Goal: Information Seeking & Learning: Check status

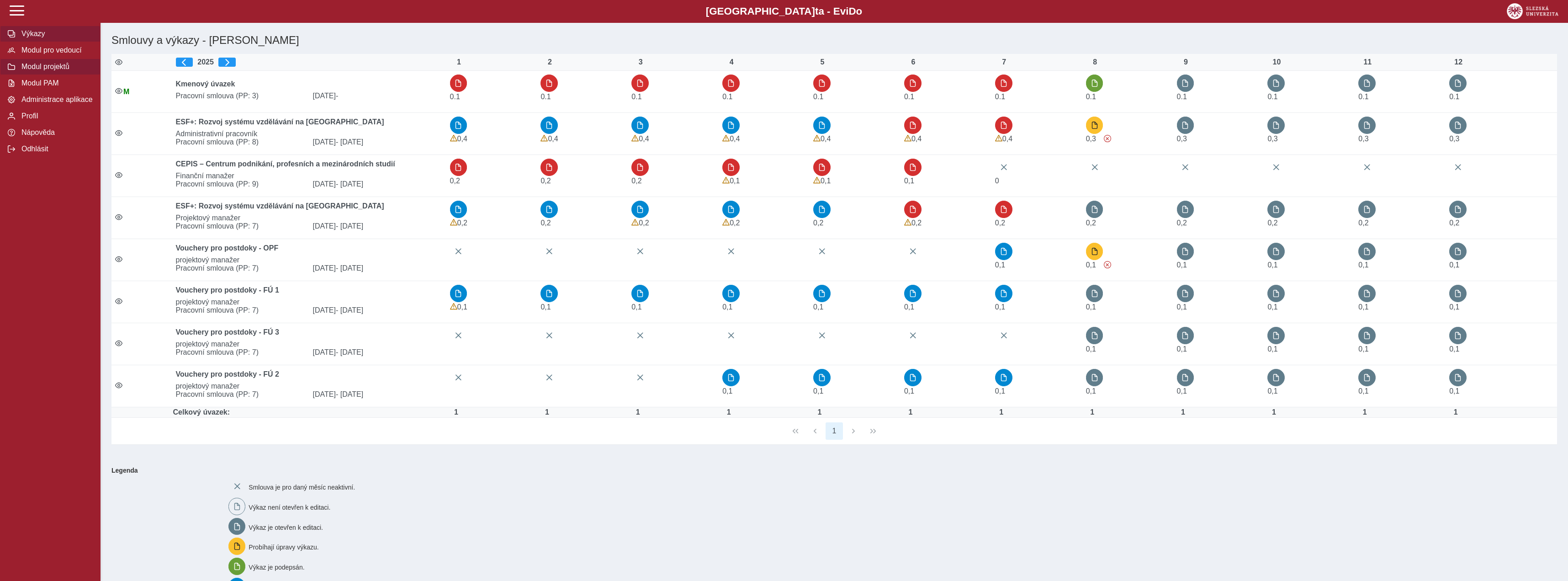
click at [71, 71] on span "Modul projektů" at bounding box center [56, 66] width 74 height 8
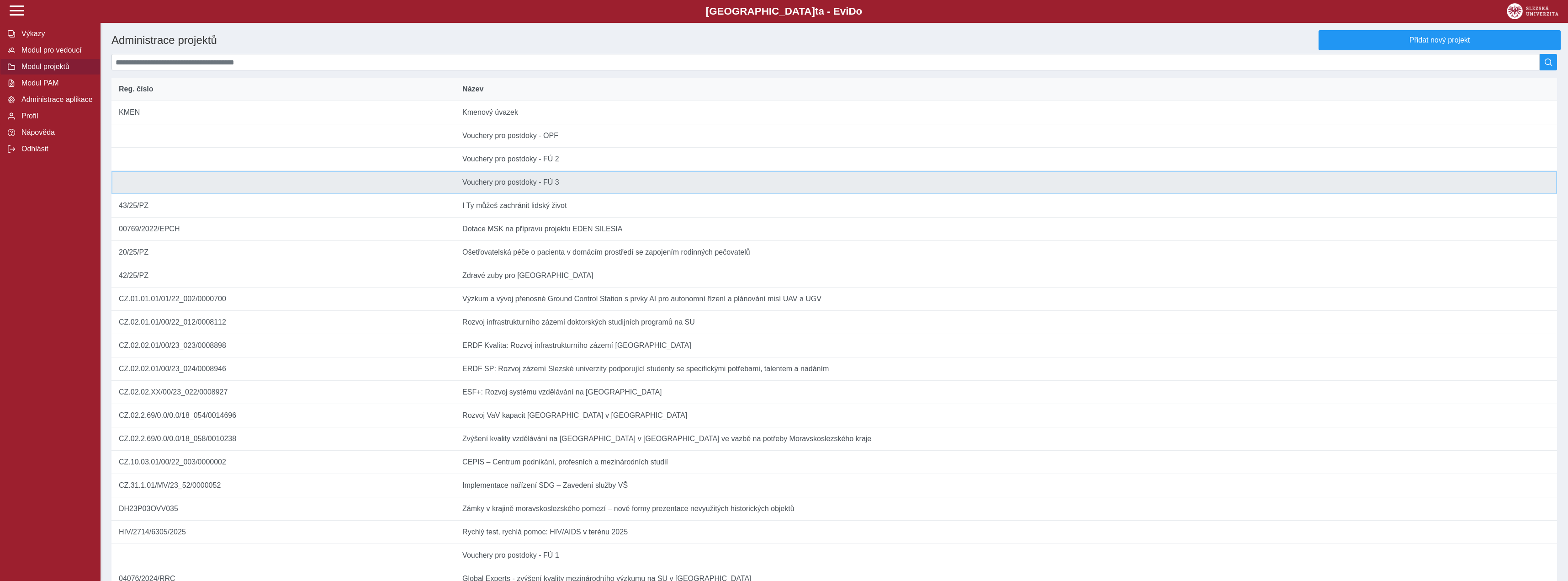
click at [516, 194] on td "Název Vouchery pro postdoky - FÚ 3" at bounding box center [1006, 182] width 1102 height 23
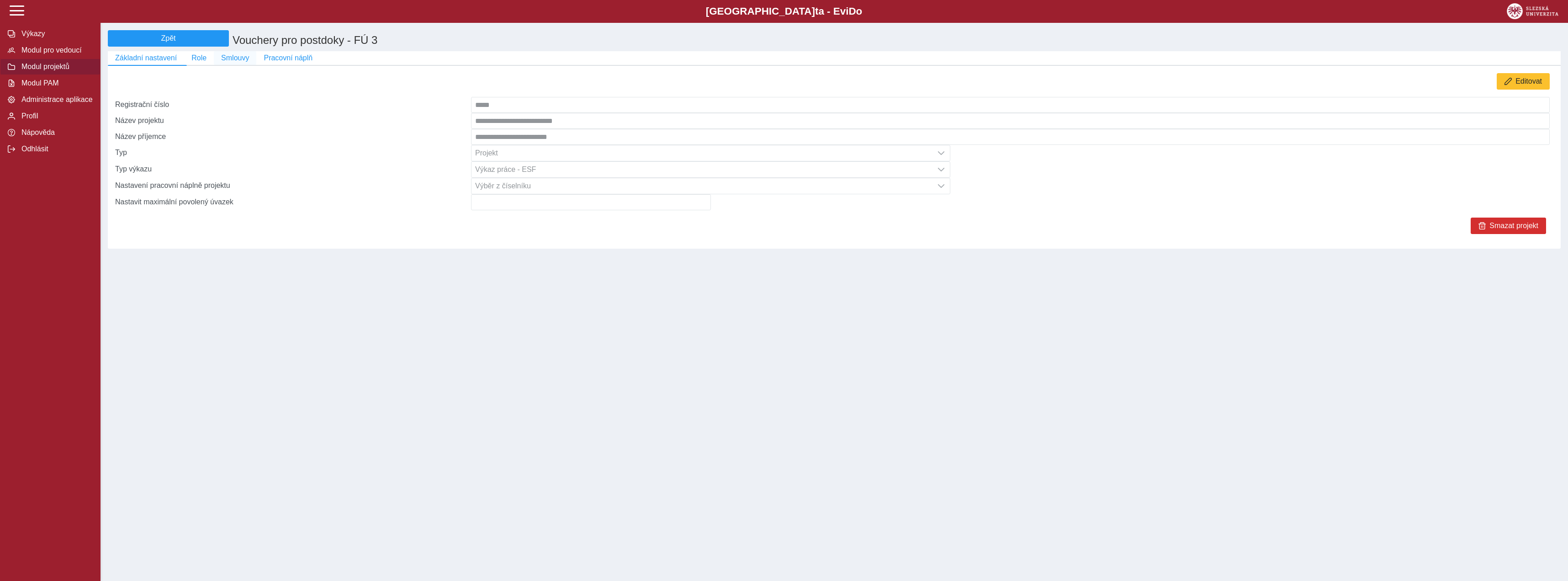
click at [218, 64] on button "Smlouvy" at bounding box center [235, 58] width 42 height 14
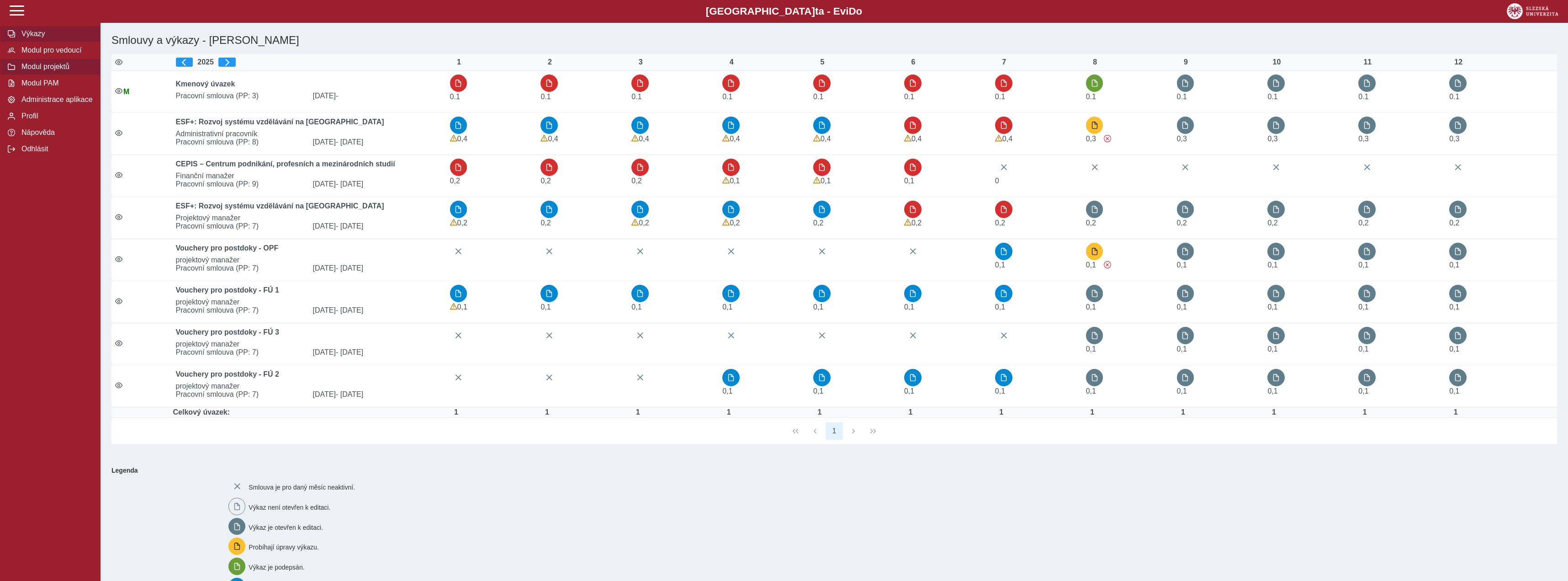
click at [67, 71] on span "Modul projektů" at bounding box center [56, 66] width 74 height 8
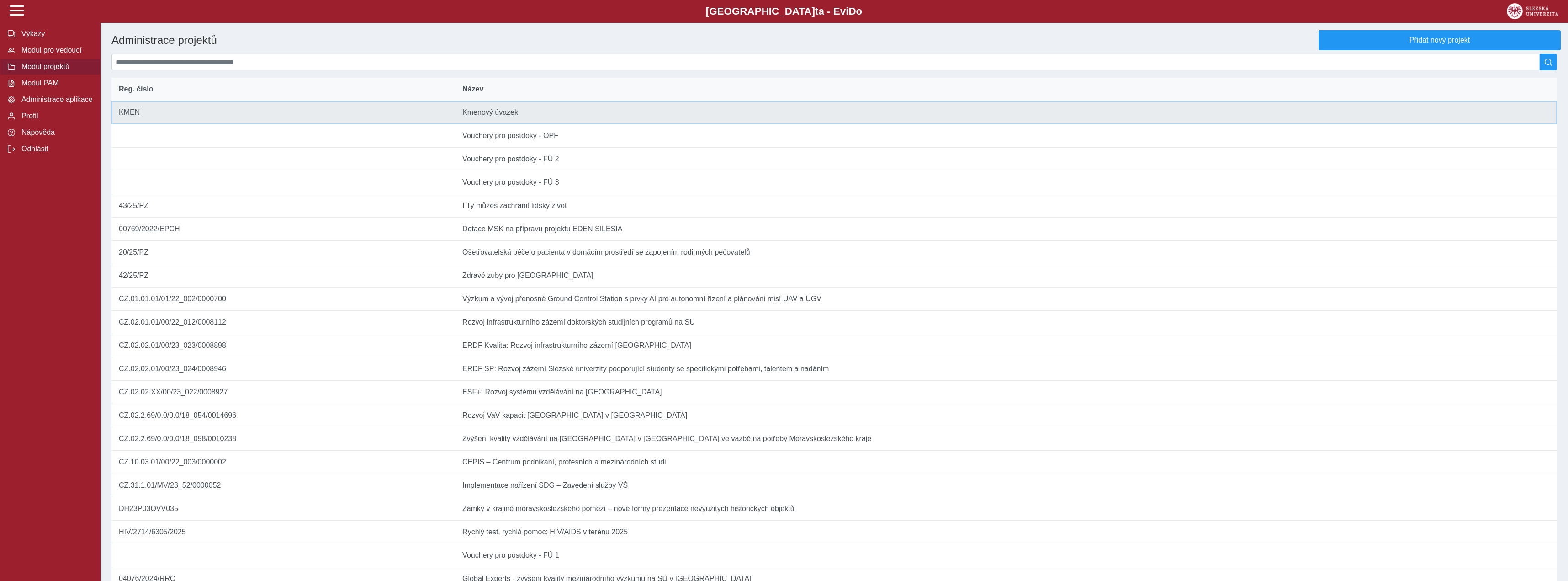
click at [841, 116] on td "Název Kmenový úvazek" at bounding box center [1006, 113] width 1102 height 23
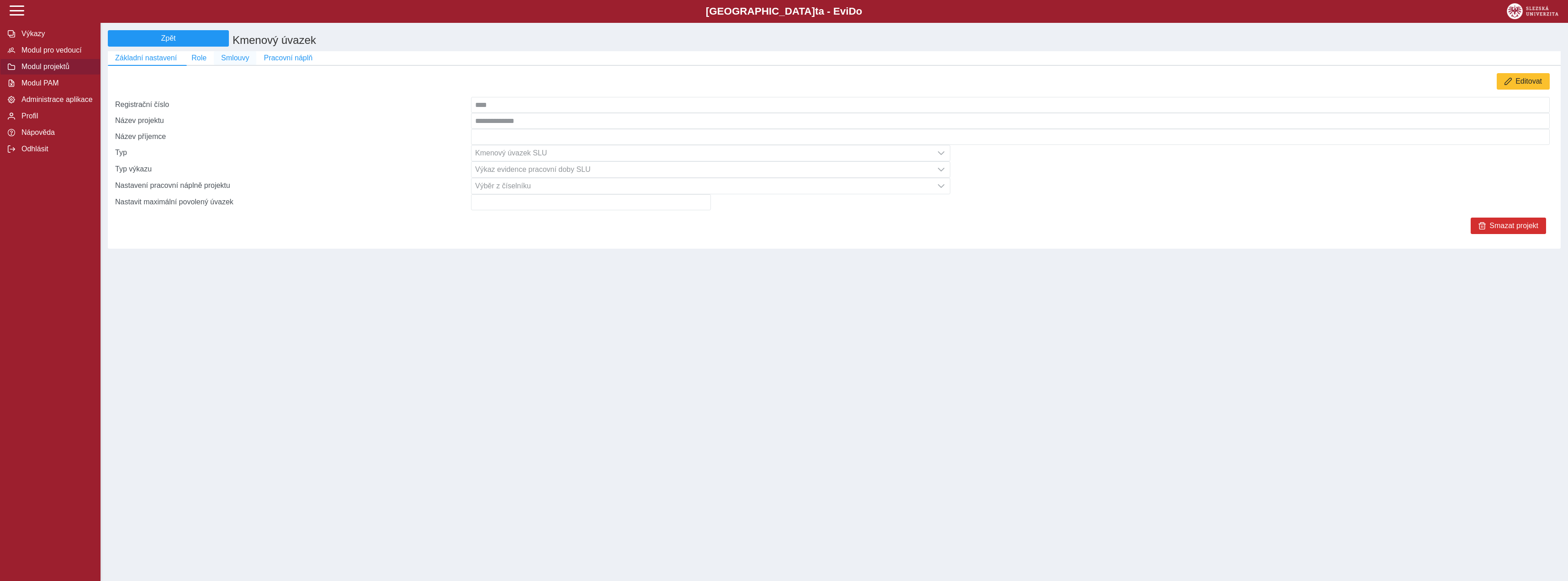
click at [221, 61] on span "Smlouvy" at bounding box center [235, 58] width 28 height 8
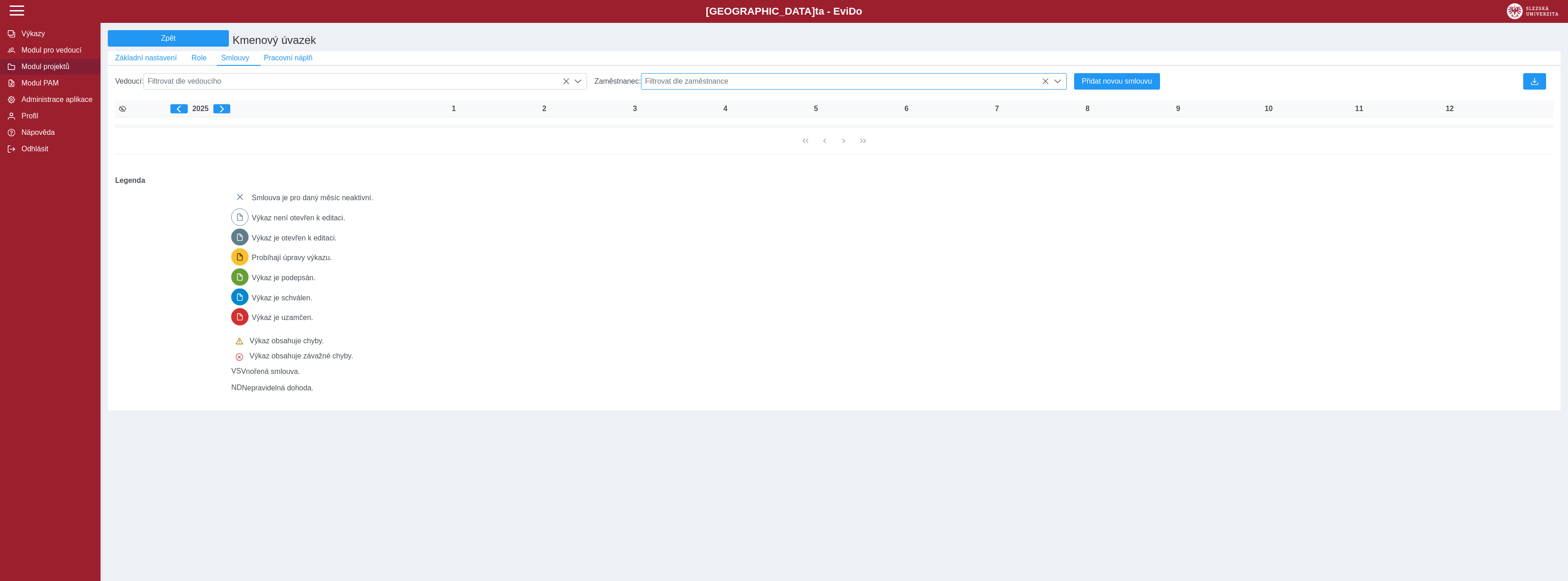
click at [765, 82] on span "Filtrovat dle zaměstnance" at bounding box center [845, 81] width 408 height 15
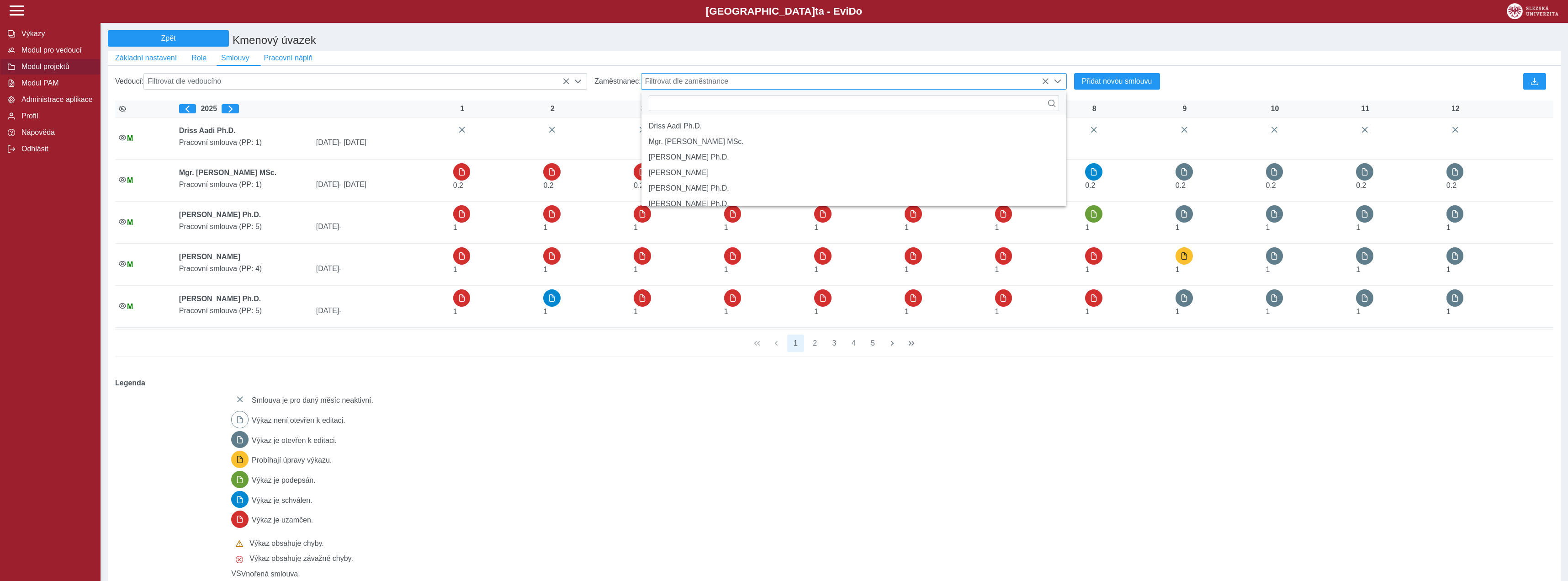
scroll to position [5, 36]
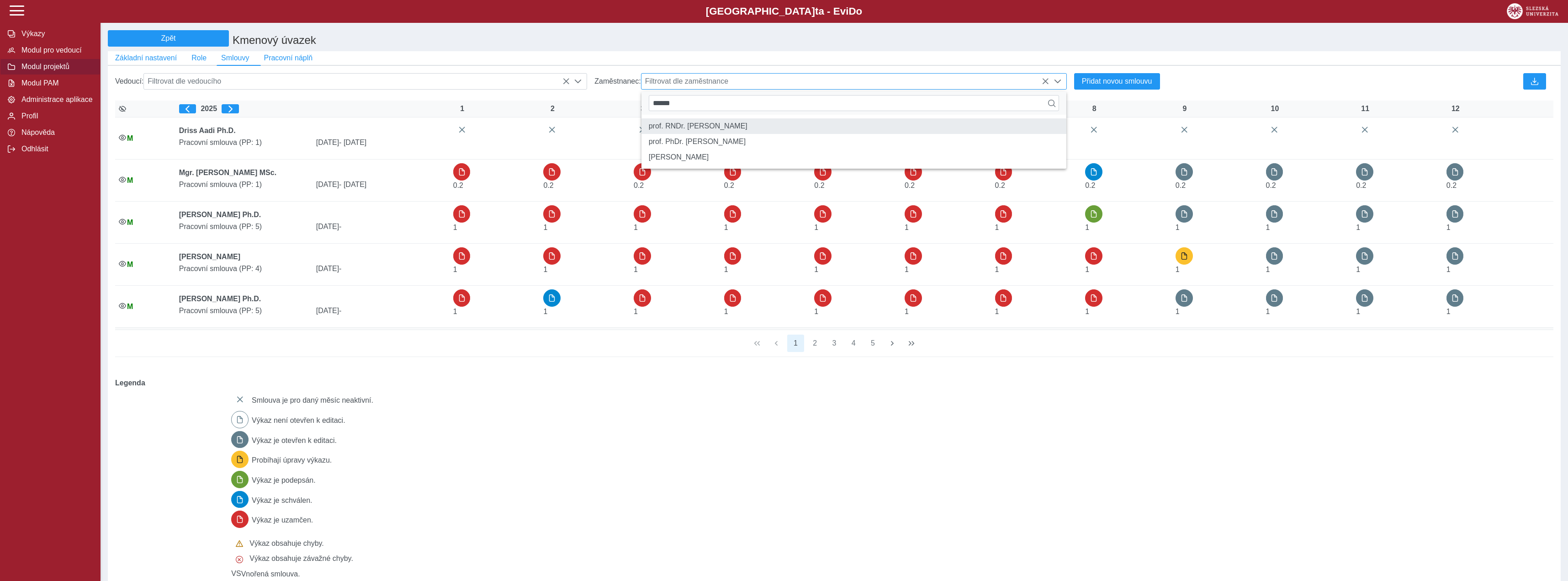
type input "******"
click at [743, 133] on li "prof. RNDr. [PERSON_NAME]" at bounding box center [854, 126] width 425 height 15
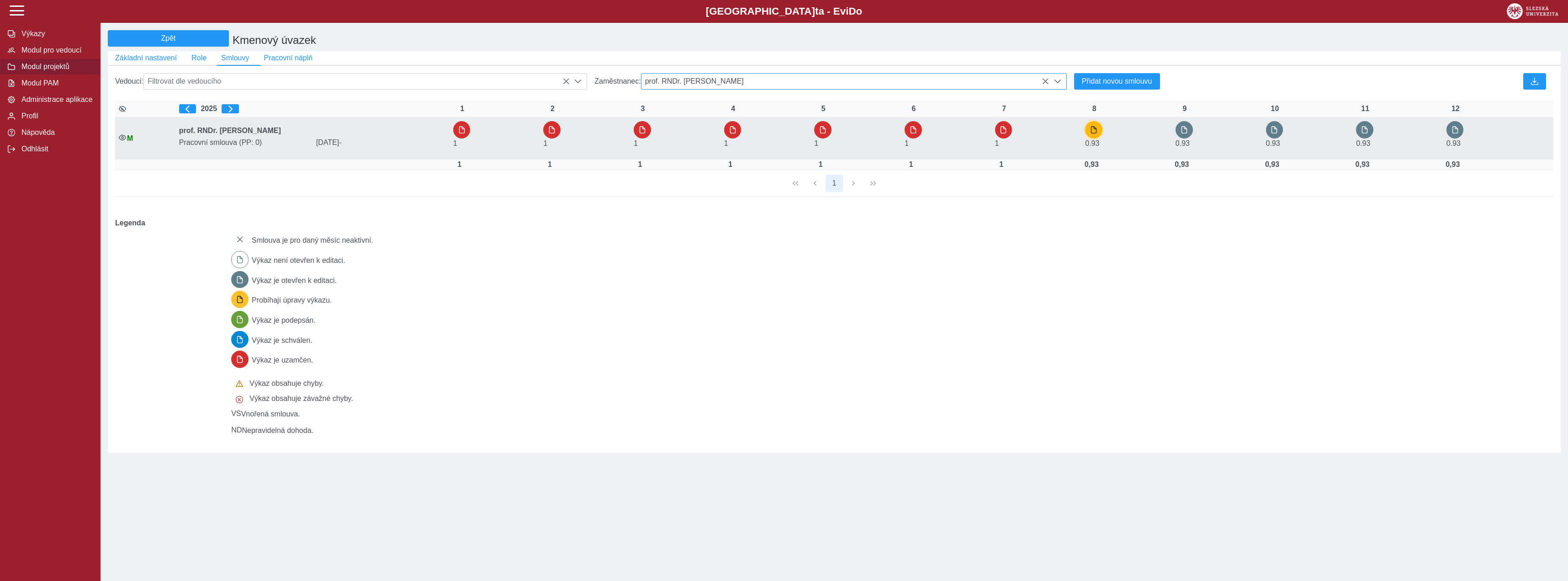
click at [1096, 133] on span "button" at bounding box center [1094, 130] width 7 height 7
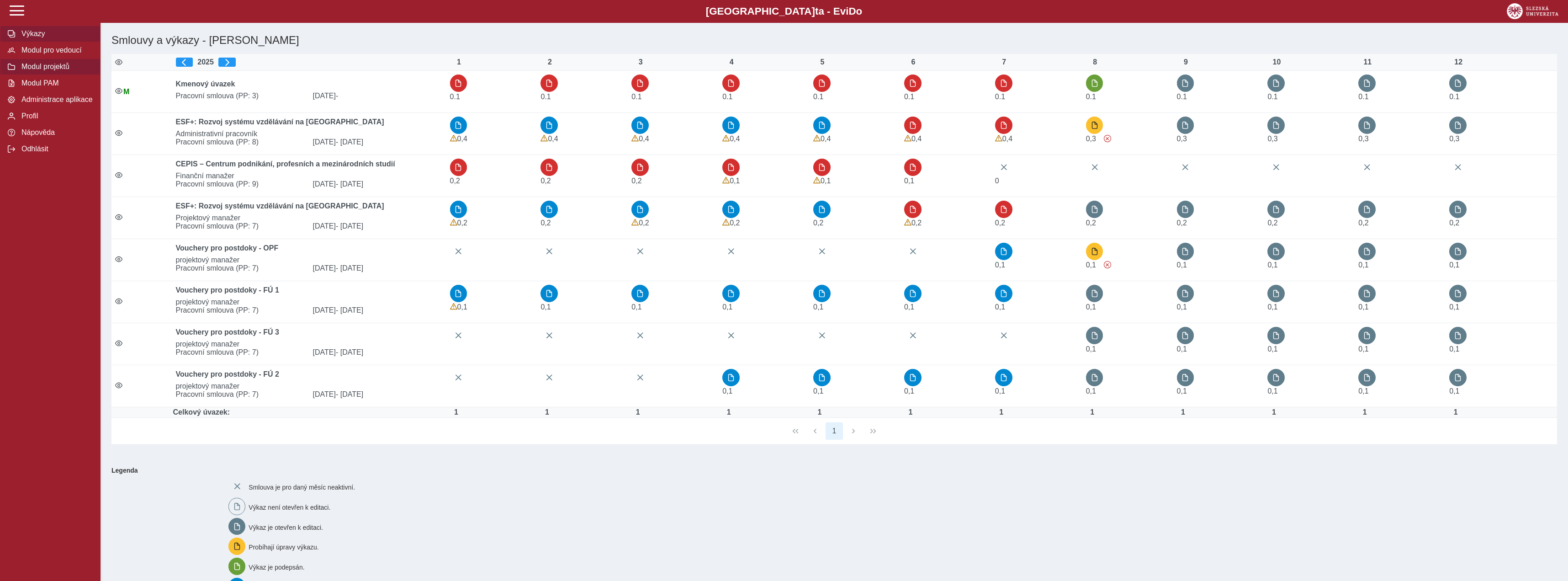
click at [59, 71] on span "Modul projektů" at bounding box center [56, 66] width 74 height 8
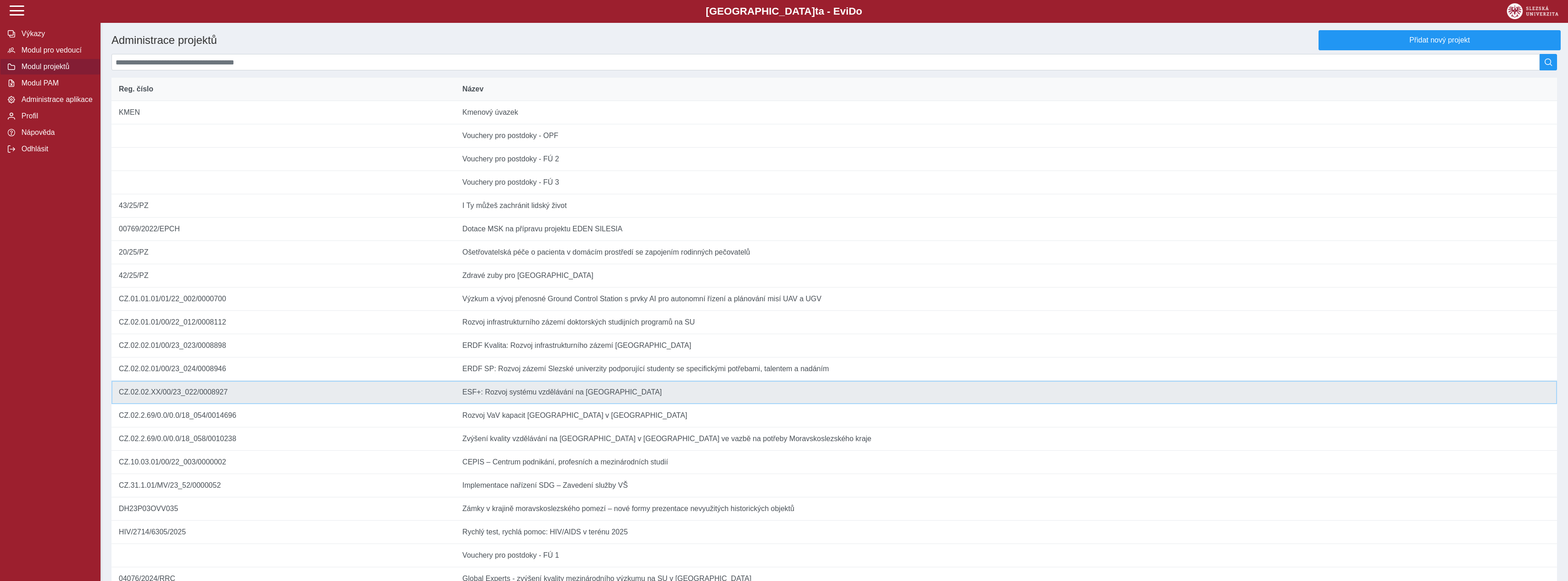
click at [595, 404] on td "Název ESF+: Rozvoj systému vzdělávání na Slezské univerzitě" at bounding box center [1006, 393] width 1102 height 23
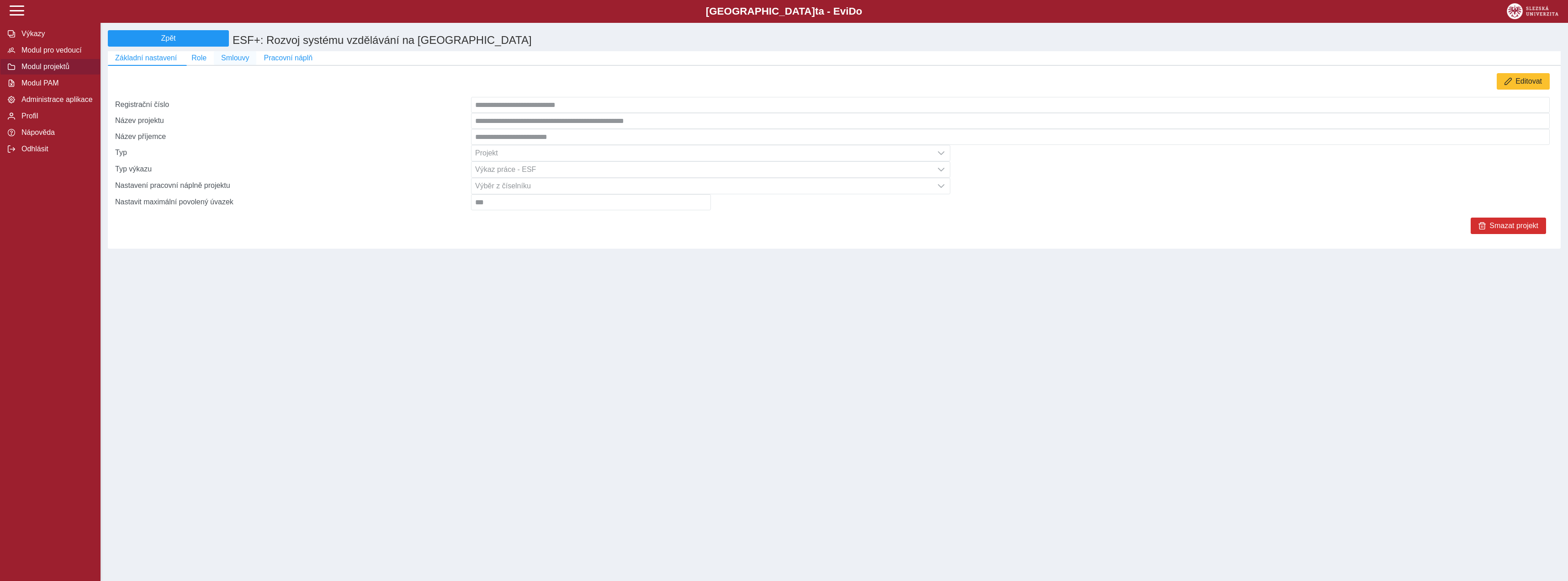
click at [236, 55] on button "Smlouvy" at bounding box center [235, 58] width 42 height 14
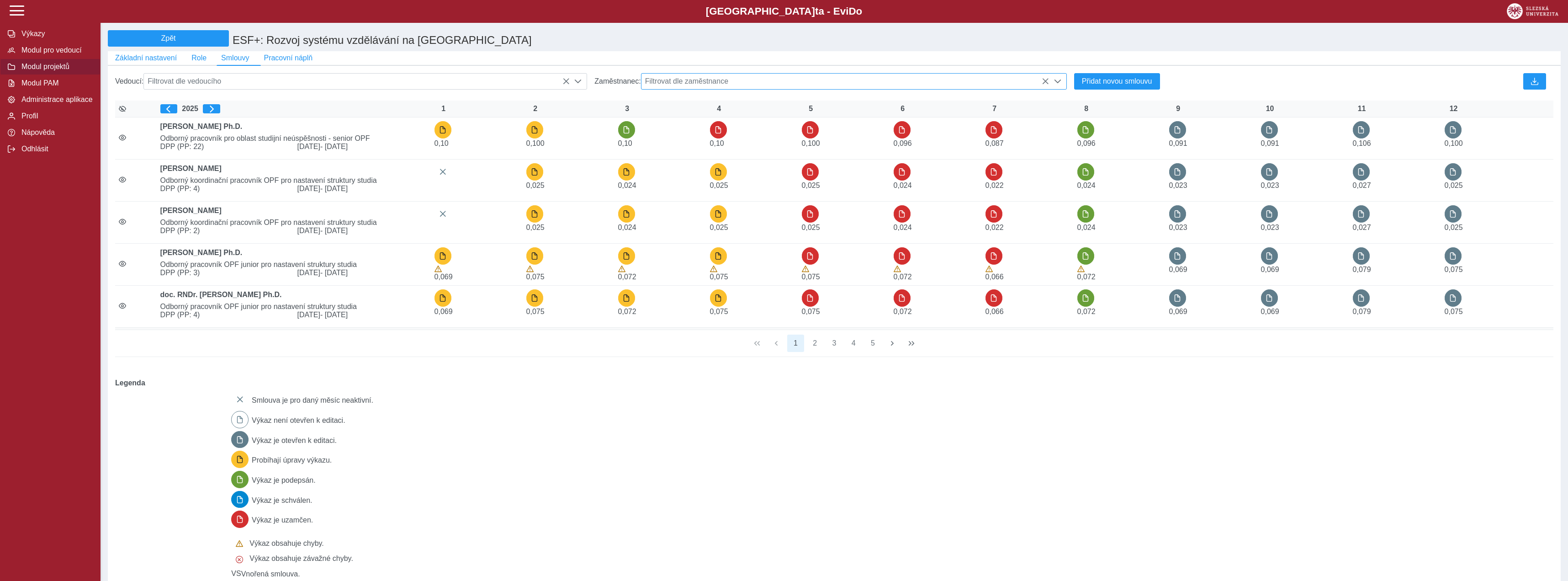
click at [779, 81] on span "Filtrovat dle zaměstnance" at bounding box center [845, 81] width 408 height 15
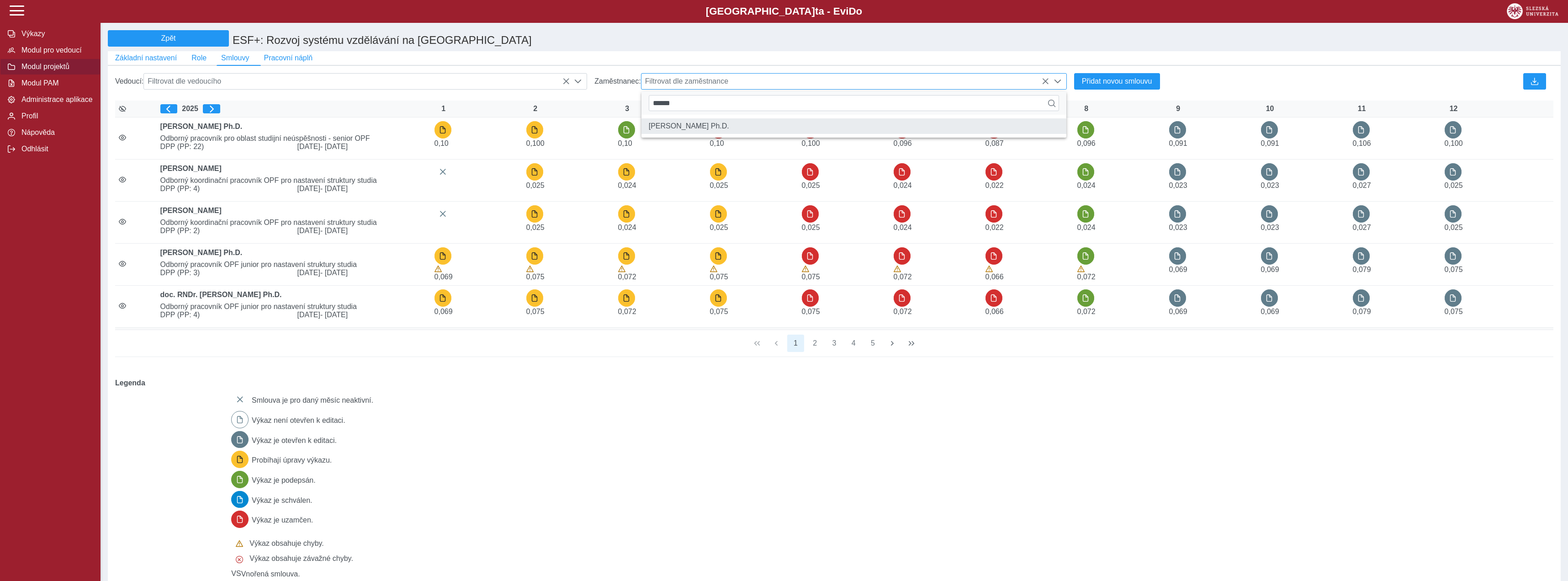
type input "******"
click at [765, 130] on li "Ing. Petr Korviny Ph.D." at bounding box center [854, 126] width 425 height 15
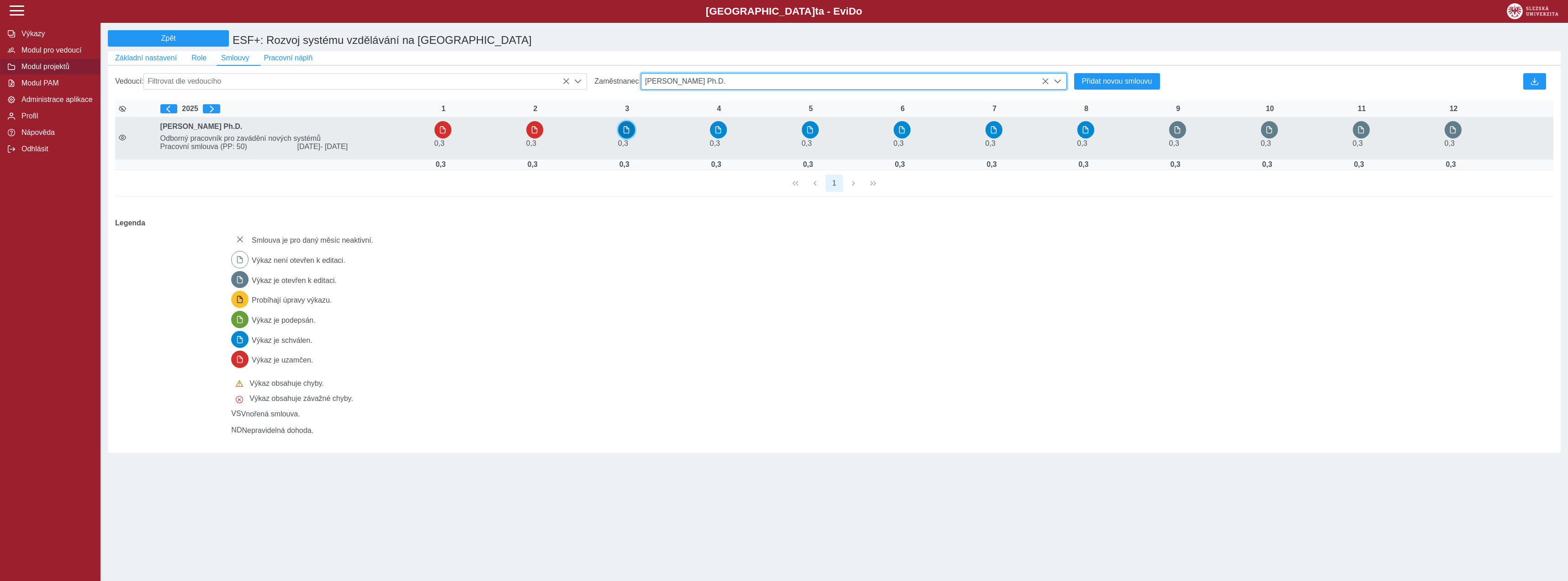
click at [630, 133] on span "button" at bounding box center [626, 130] width 7 height 7
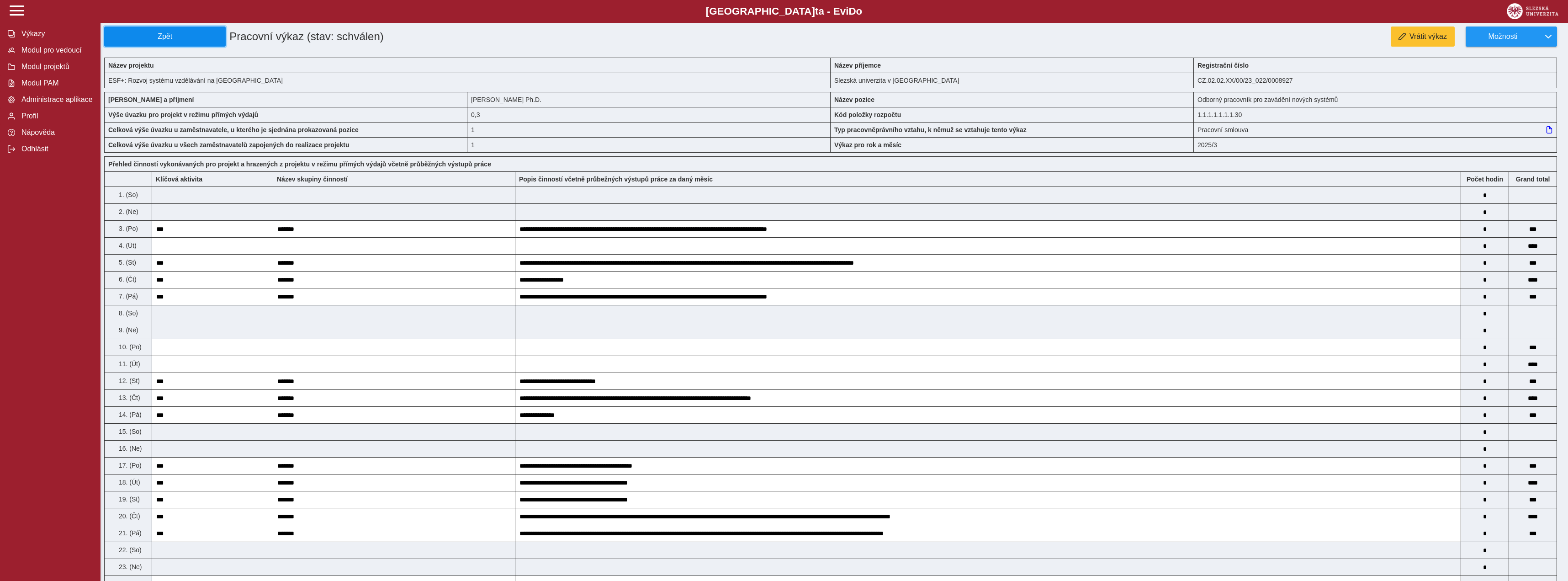
click at [115, 45] on button "Zpět" at bounding box center [165, 36] width 122 height 20
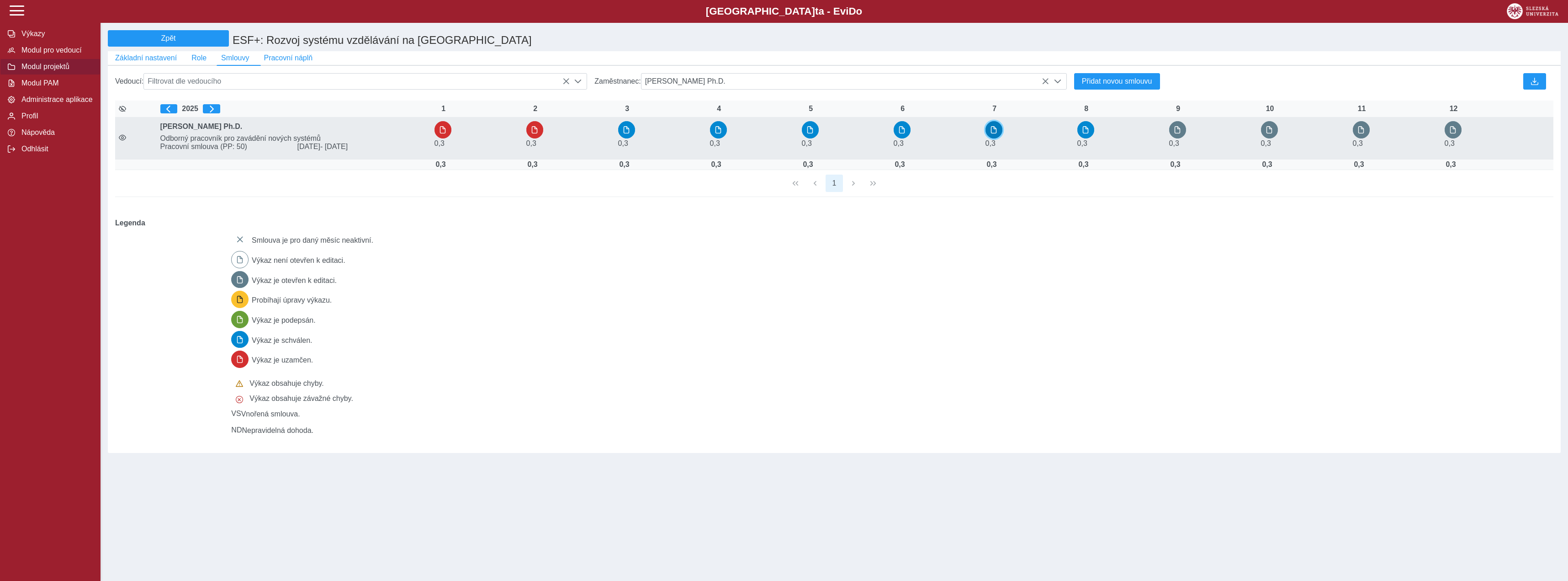
click at [993, 138] on button "button" at bounding box center [995, 130] width 18 height 18
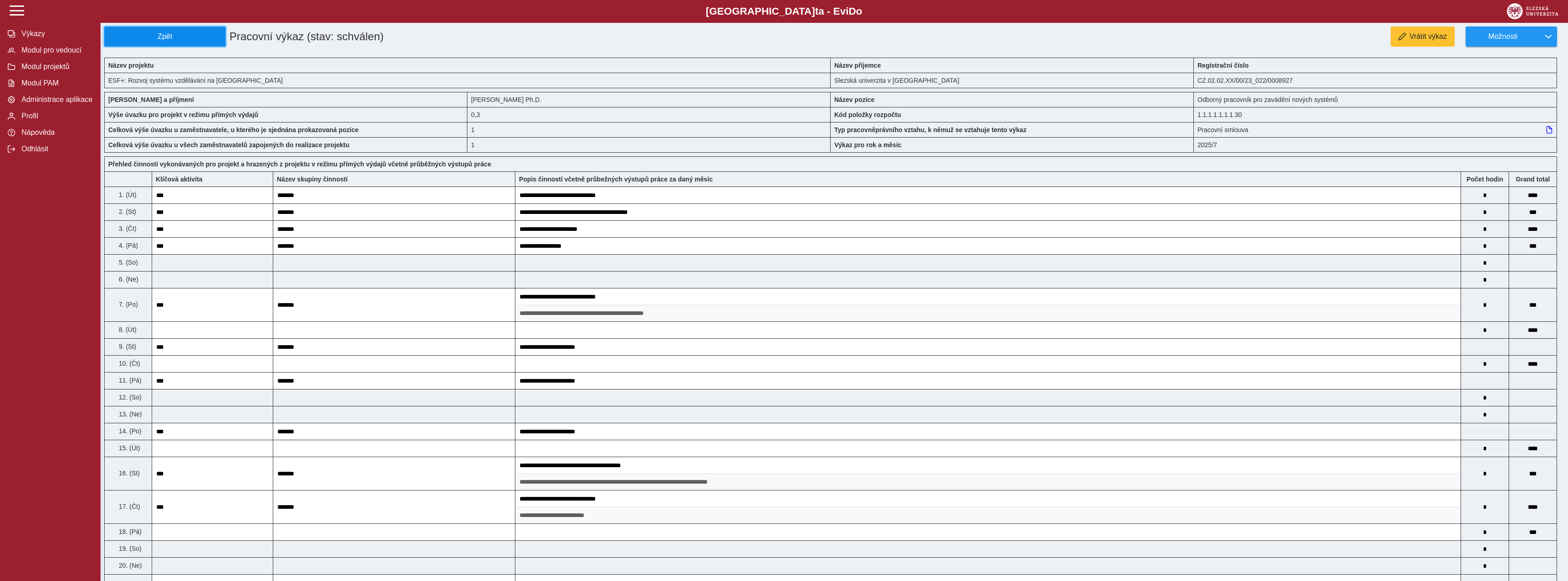
click at [209, 43] on button "Zpět" at bounding box center [165, 36] width 122 height 20
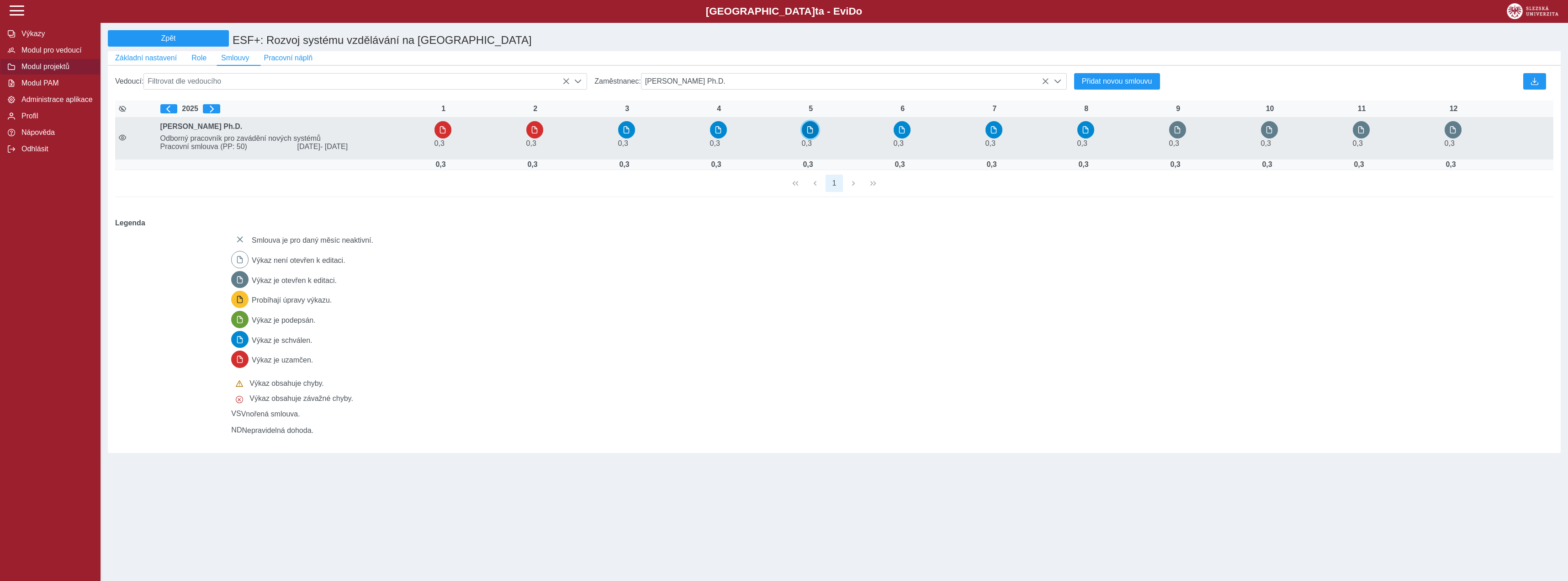
click at [815, 138] on button "button" at bounding box center [811, 130] width 18 height 18
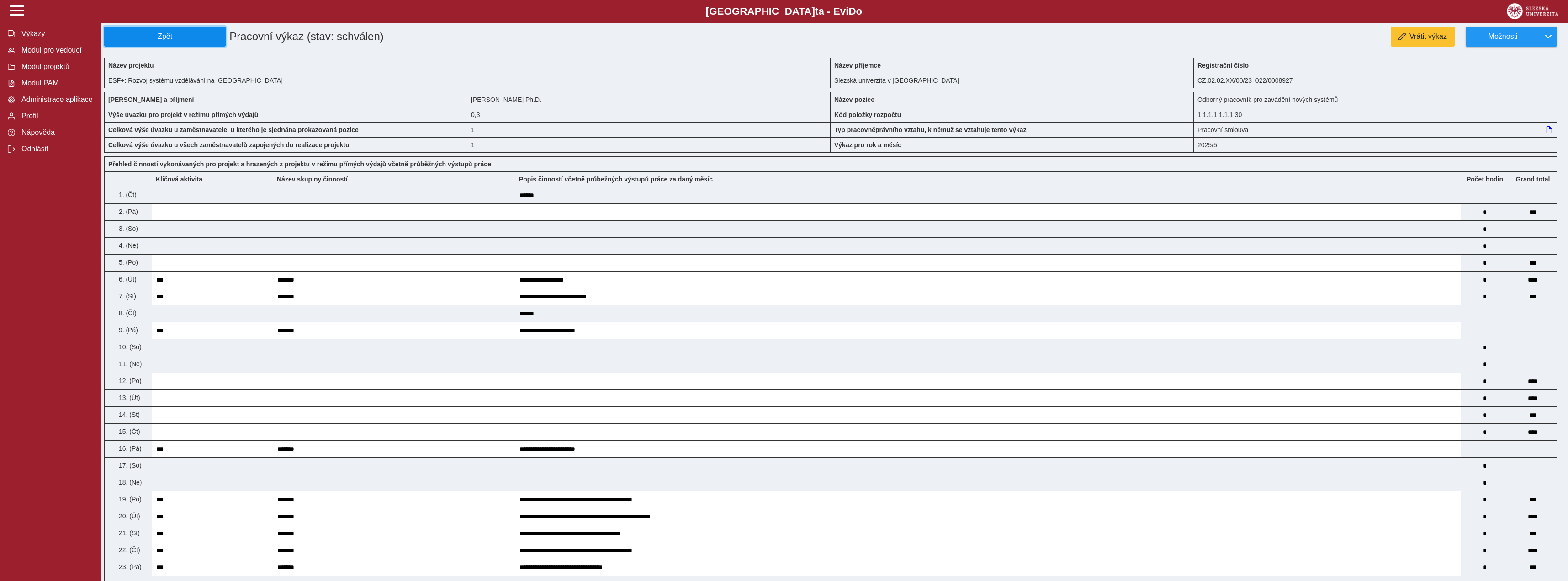
click at [173, 40] on span "Zpět" at bounding box center [165, 36] width 114 height 8
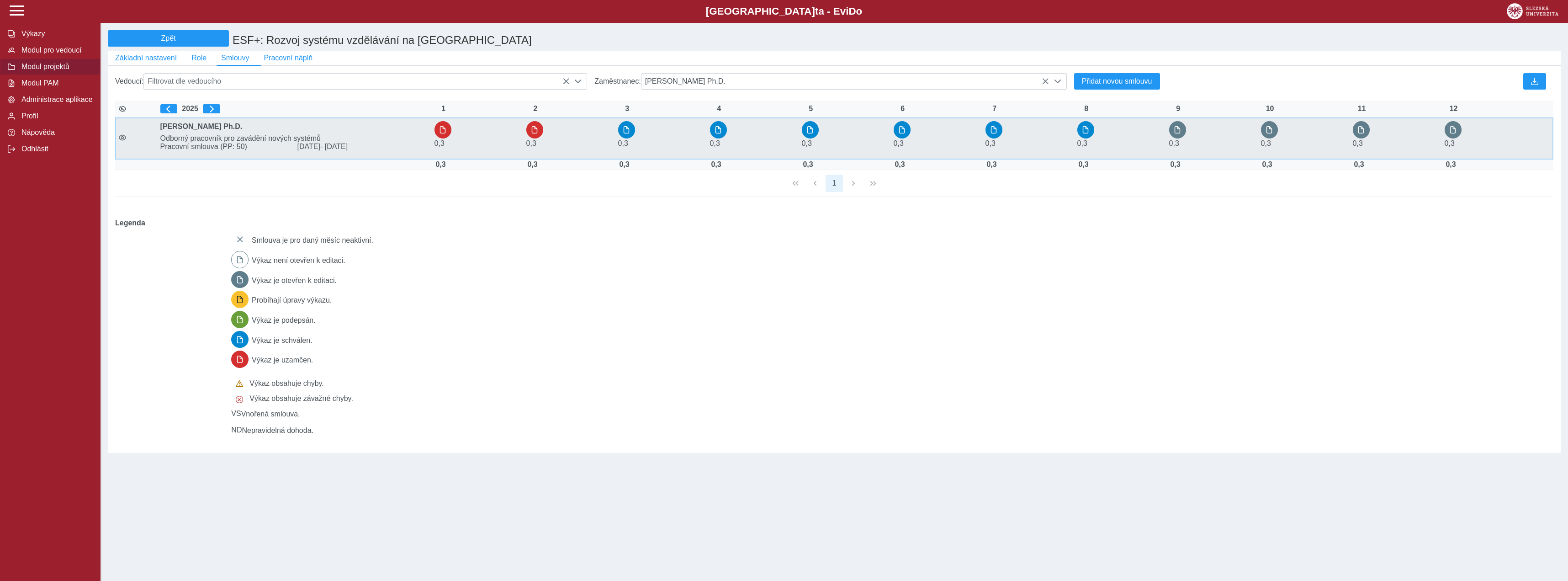
click at [1072, 133] on td "0,3" at bounding box center [1028, 138] width 92 height 42
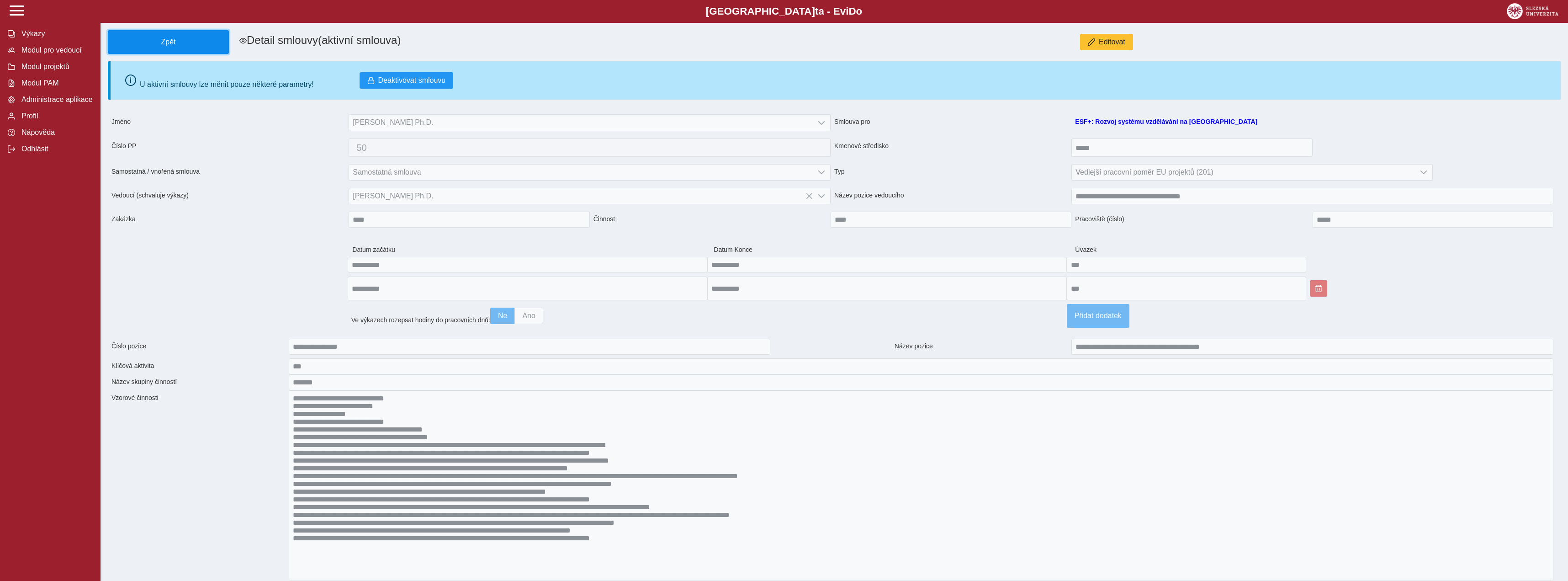
click at [206, 46] on span "Zpět" at bounding box center [168, 42] width 113 height 8
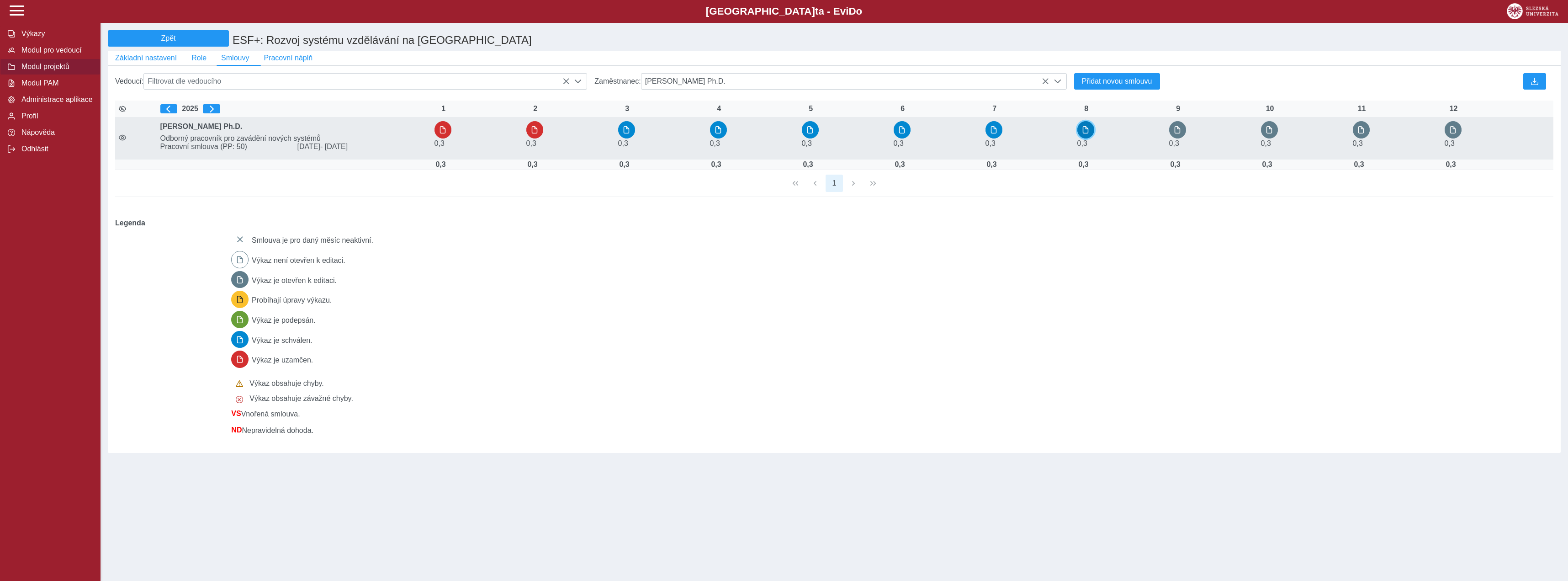
click at [1085, 133] on span "button" at bounding box center [1085, 130] width 7 height 7
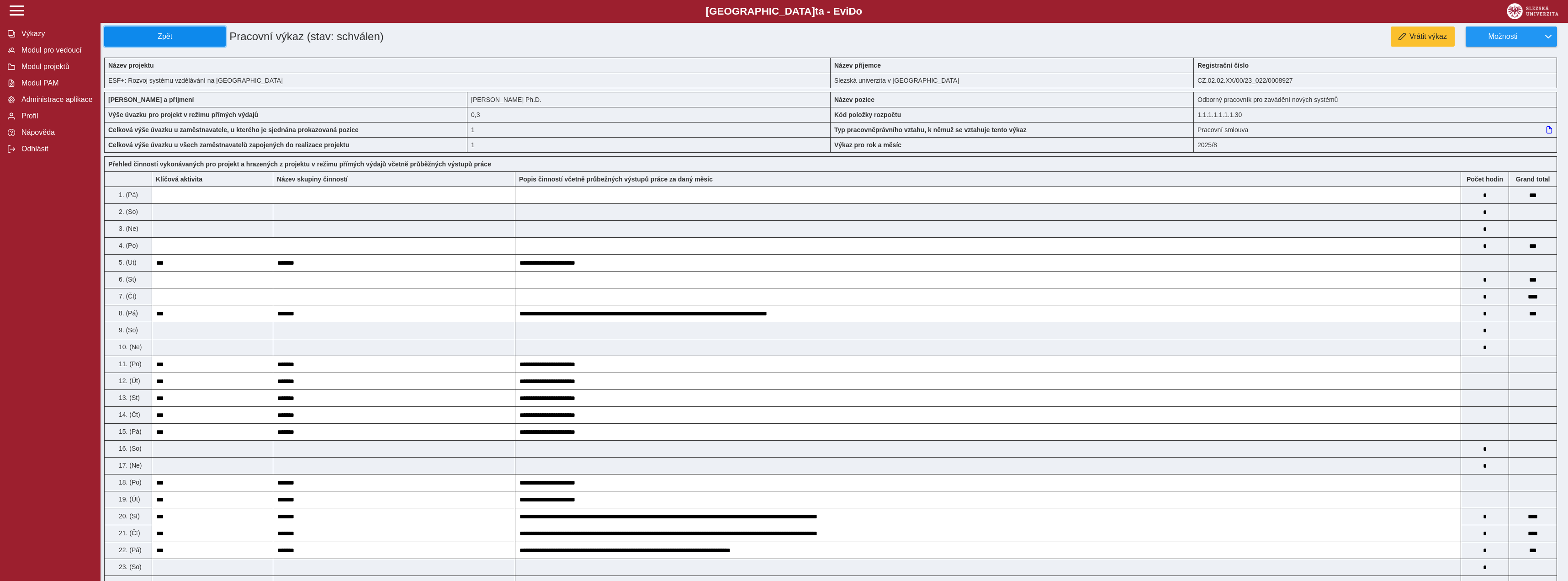
click at [196, 42] on button "Zpět" at bounding box center [165, 36] width 122 height 20
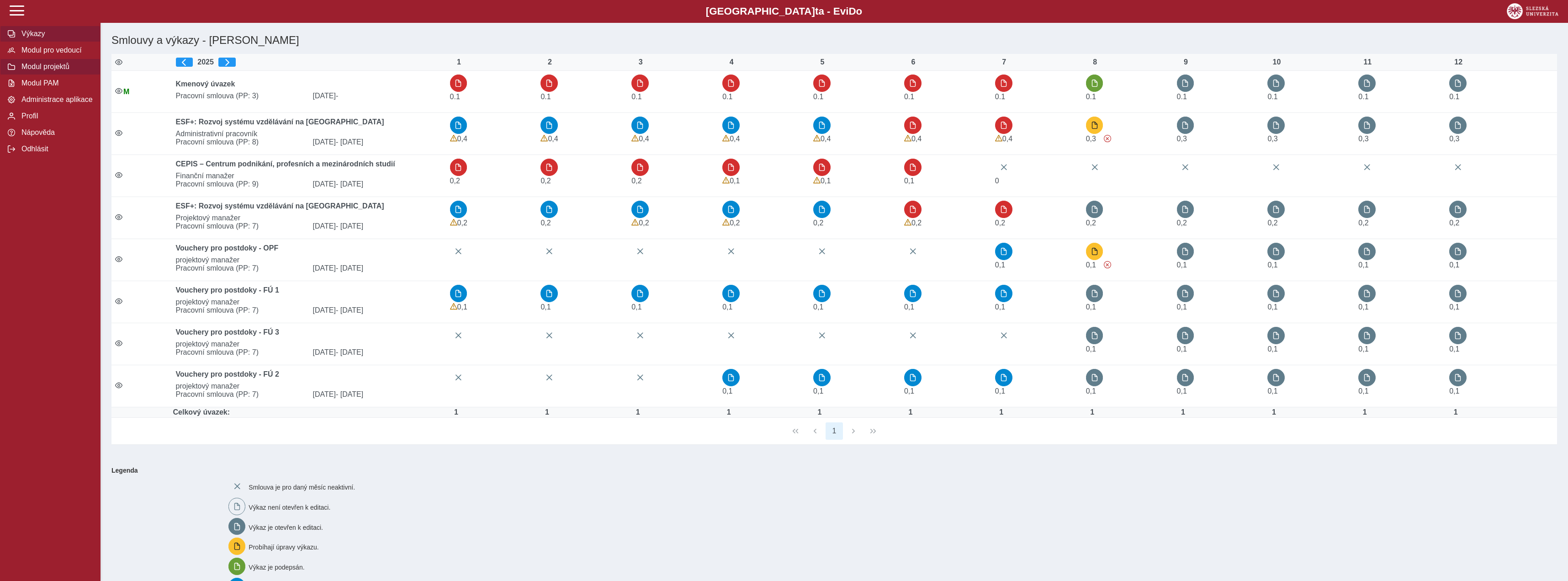
click at [77, 71] on span "Modul projektů" at bounding box center [56, 66] width 74 height 8
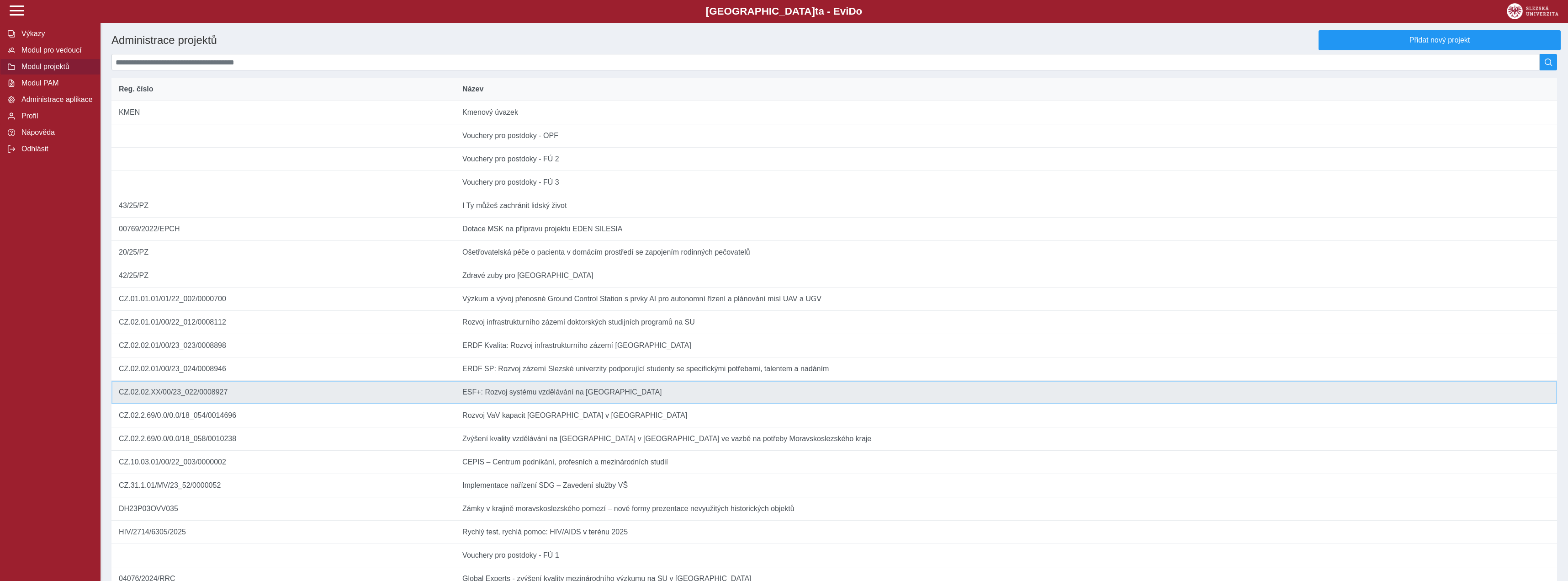
click at [545, 404] on td "Název ESF+: Rozvoj systému vzdělávání na Slezské univerzitě" at bounding box center [1006, 393] width 1102 height 23
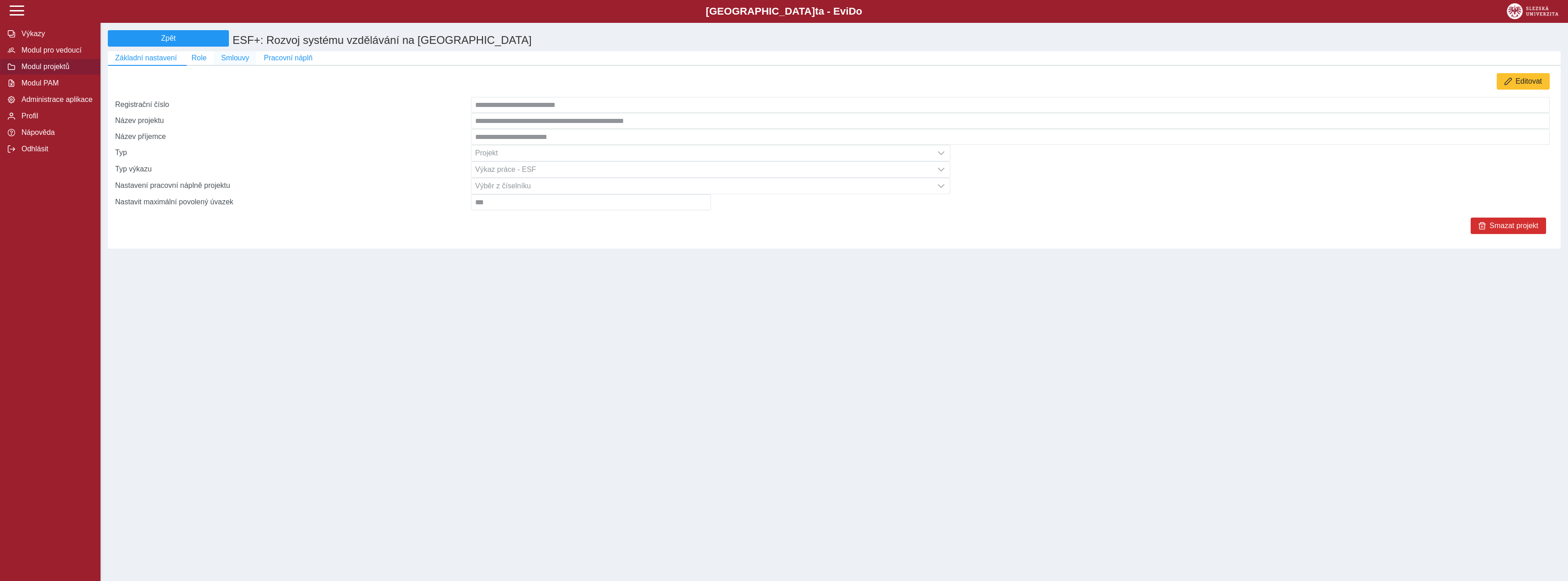
click at [234, 62] on span "Smlouvy" at bounding box center [235, 58] width 28 height 8
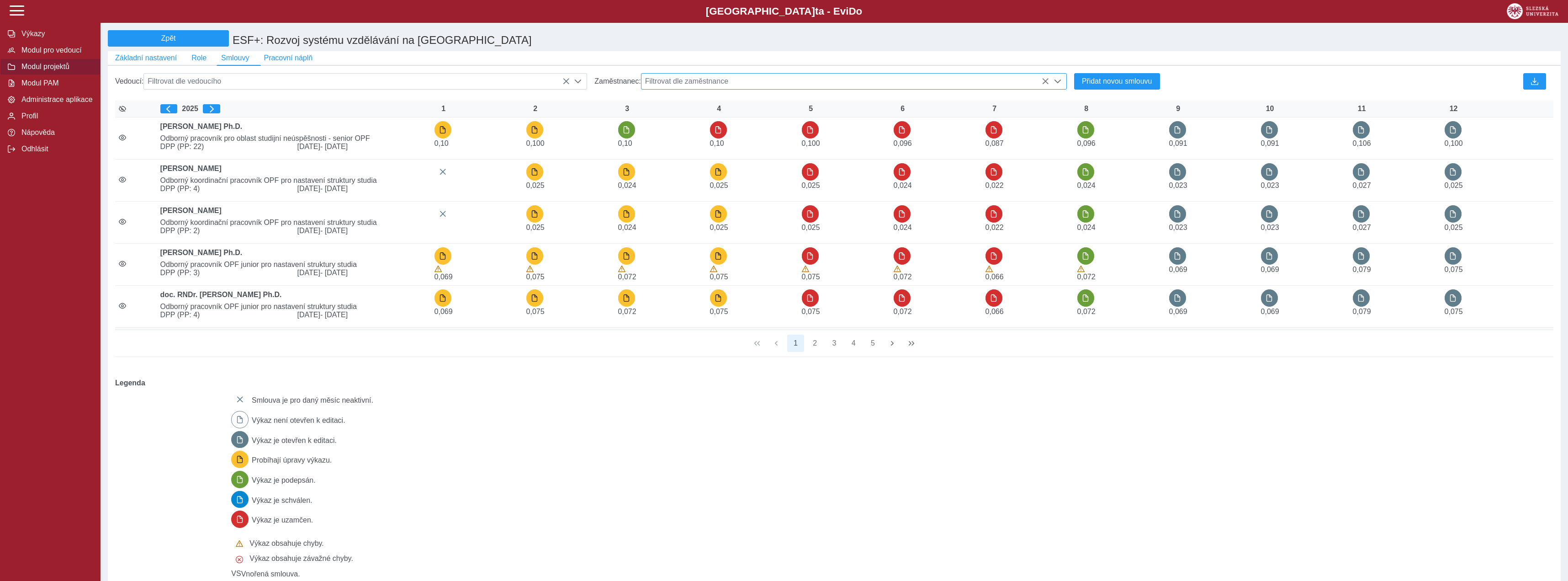
click at [792, 80] on span "Filtrovat dle zaměstnance" at bounding box center [845, 81] width 408 height 15
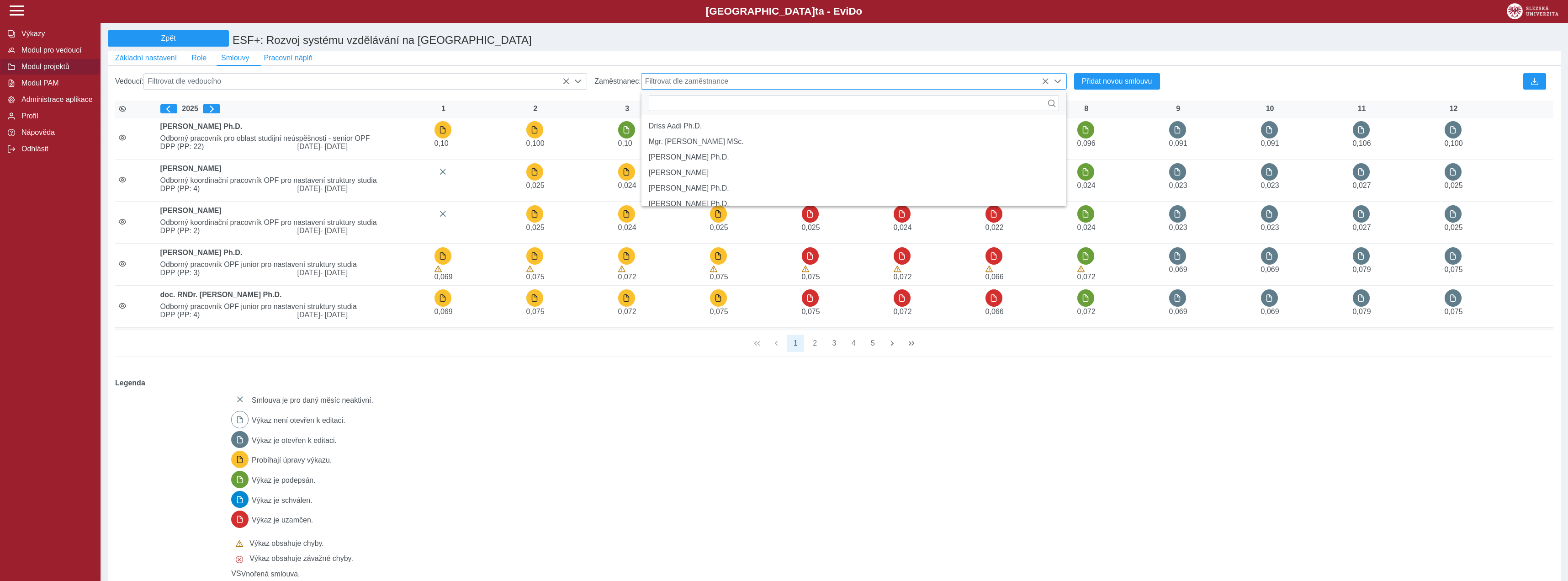
scroll to position [5, 36]
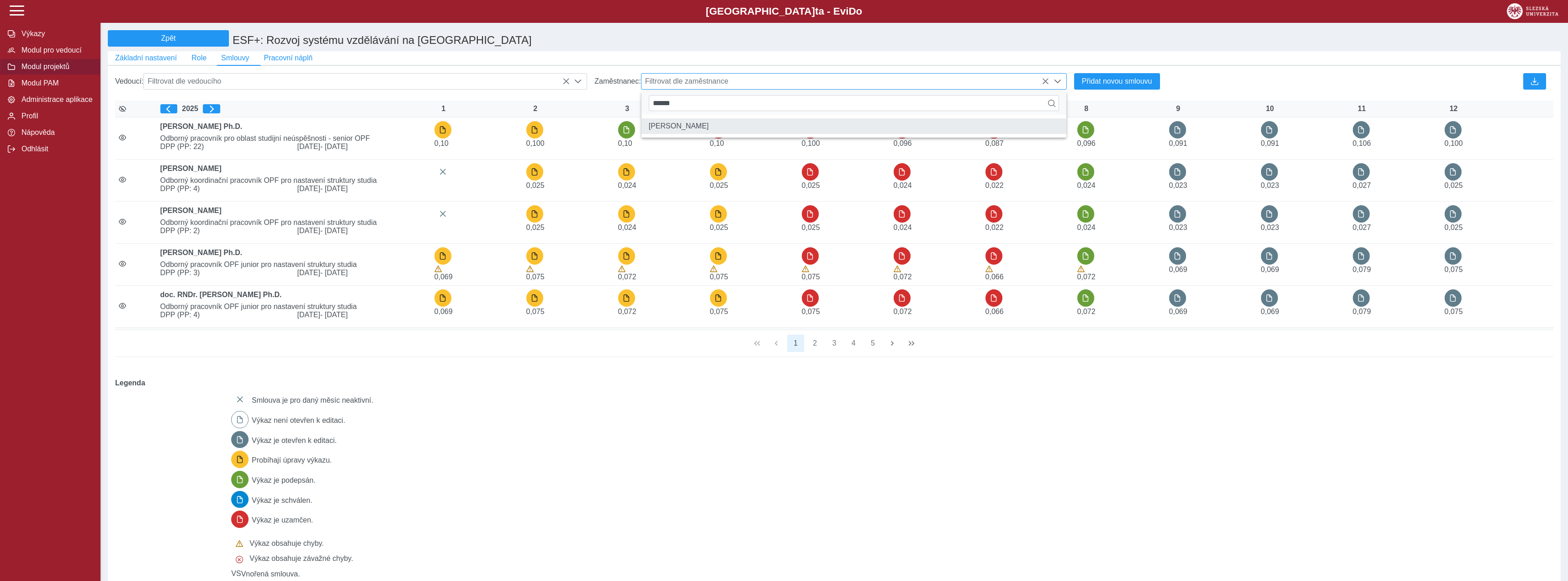
type input "******"
click at [749, 123] on li "Mgr. Ing. Jaroslav Machovský" at bounding box center [854, 126] width 425 height 15
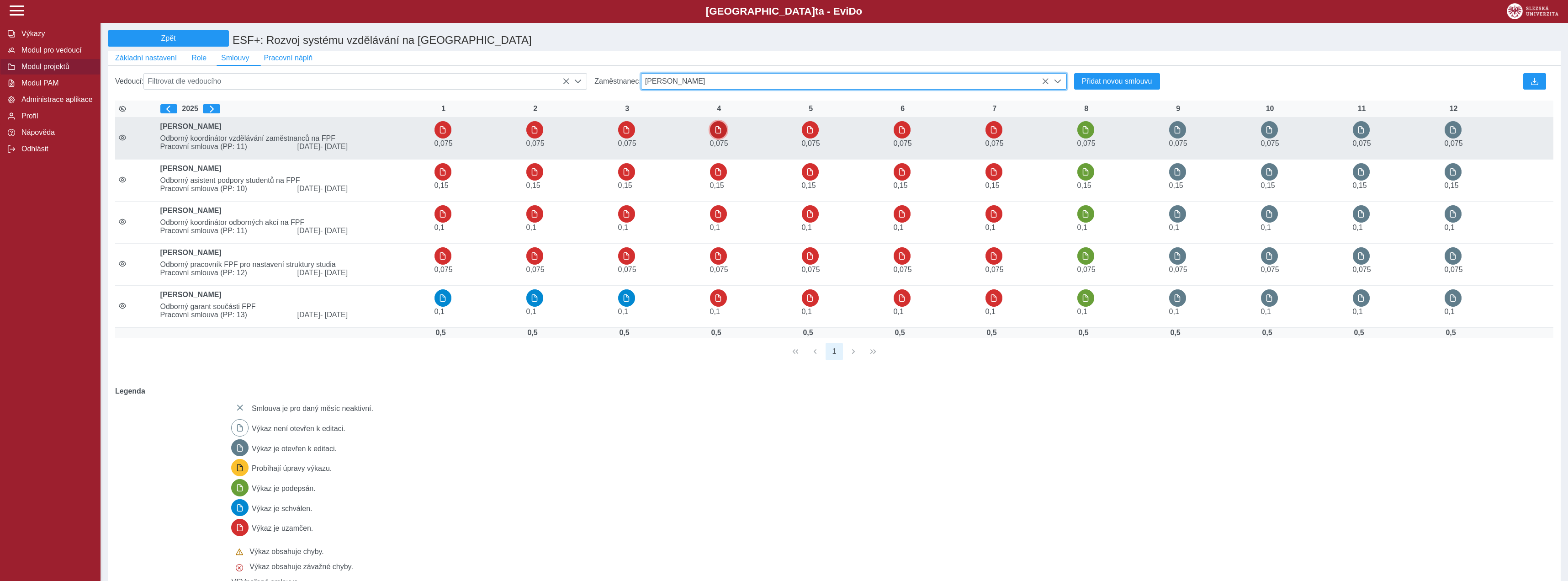
click at [714, 136] on button "button" at bounding box center [719, 130] width 18 height 18
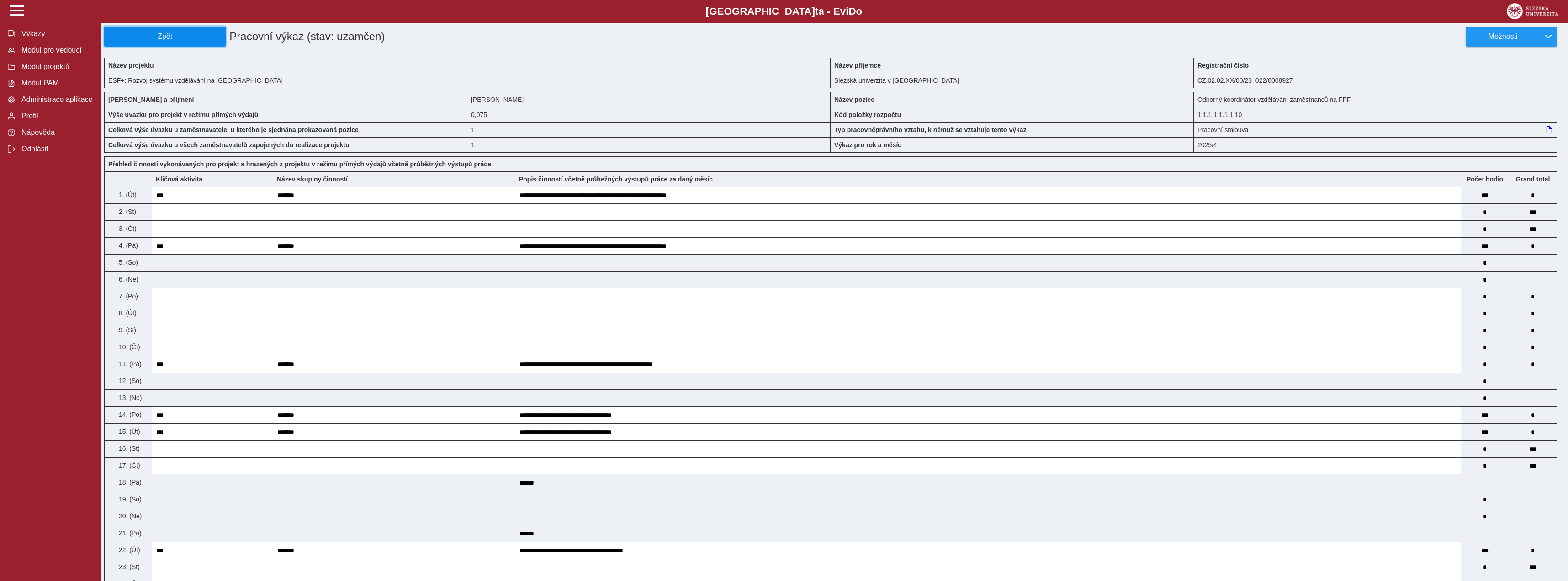
click at [195, 36] on span "Zpět" at bounding box center [165, 36] width 114 height 8
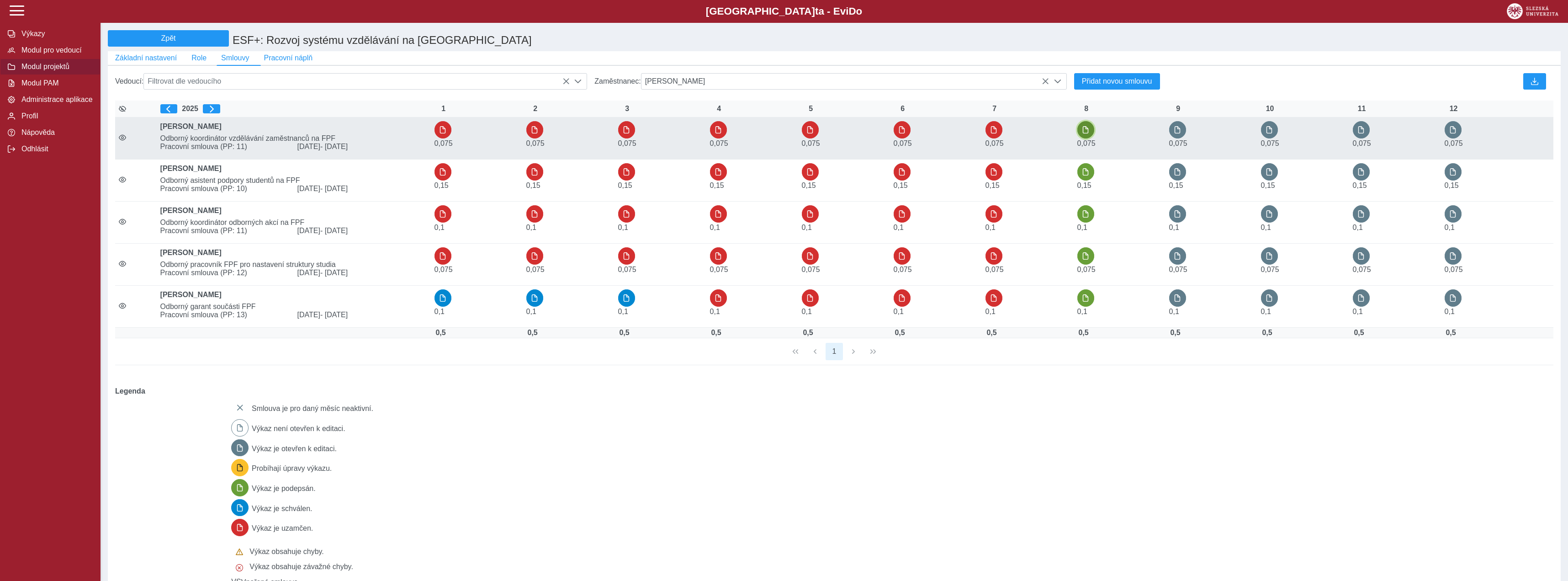
click at [1083, 133] on span "button" at bounding box center [1085, 130] width 7 height 7
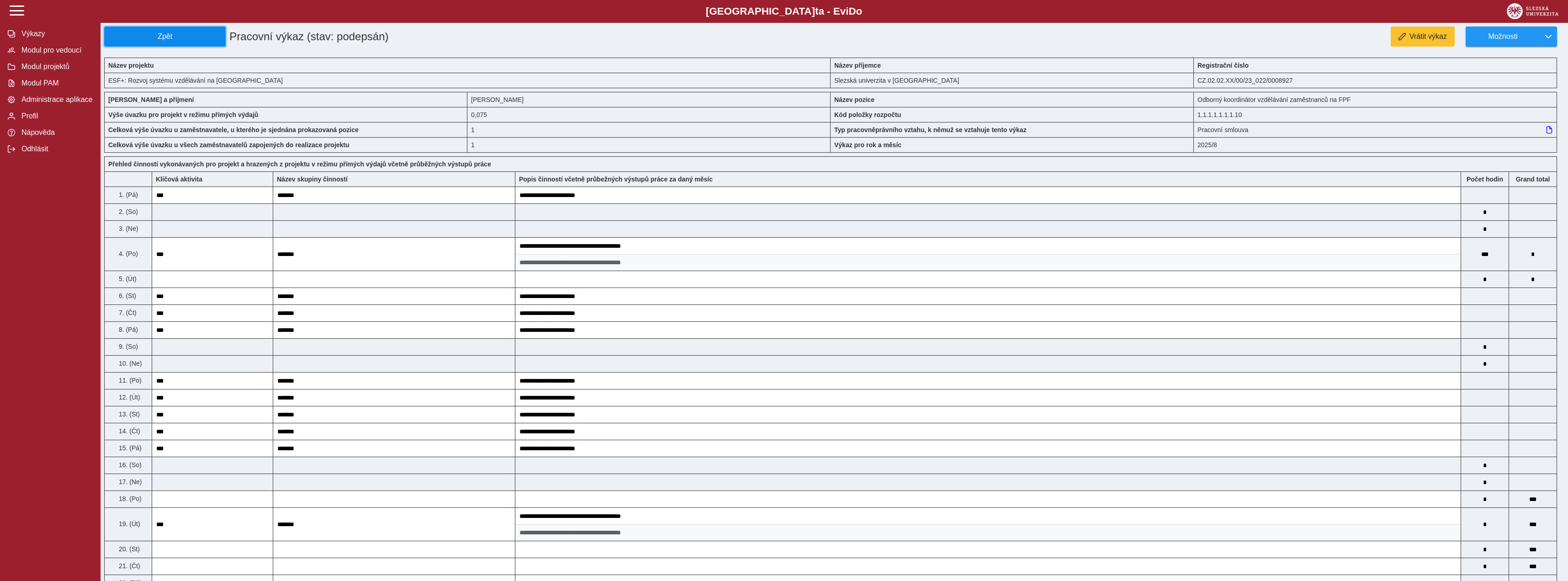
click at [168, 30] on button "Zpět" at bounding box center [165, 36] width 122 height 20
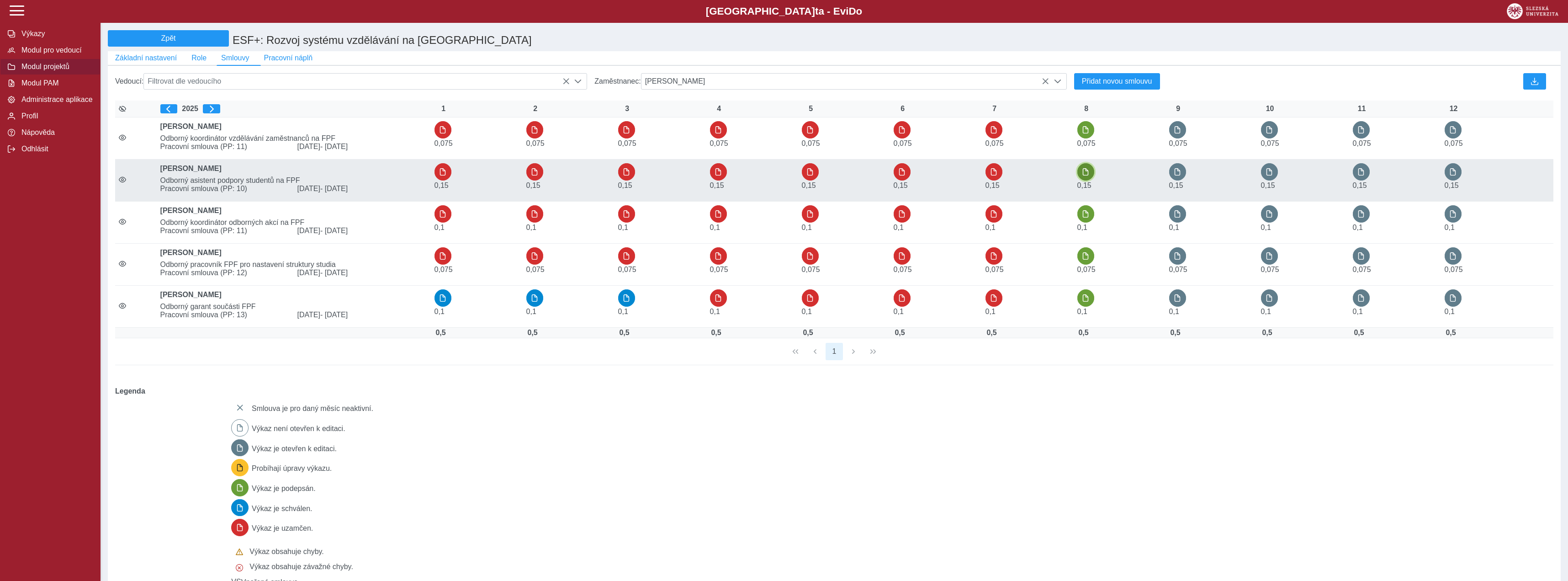
click at [1085, 180] on button "button" at bounding box center [1086, 172] width 18 height 18
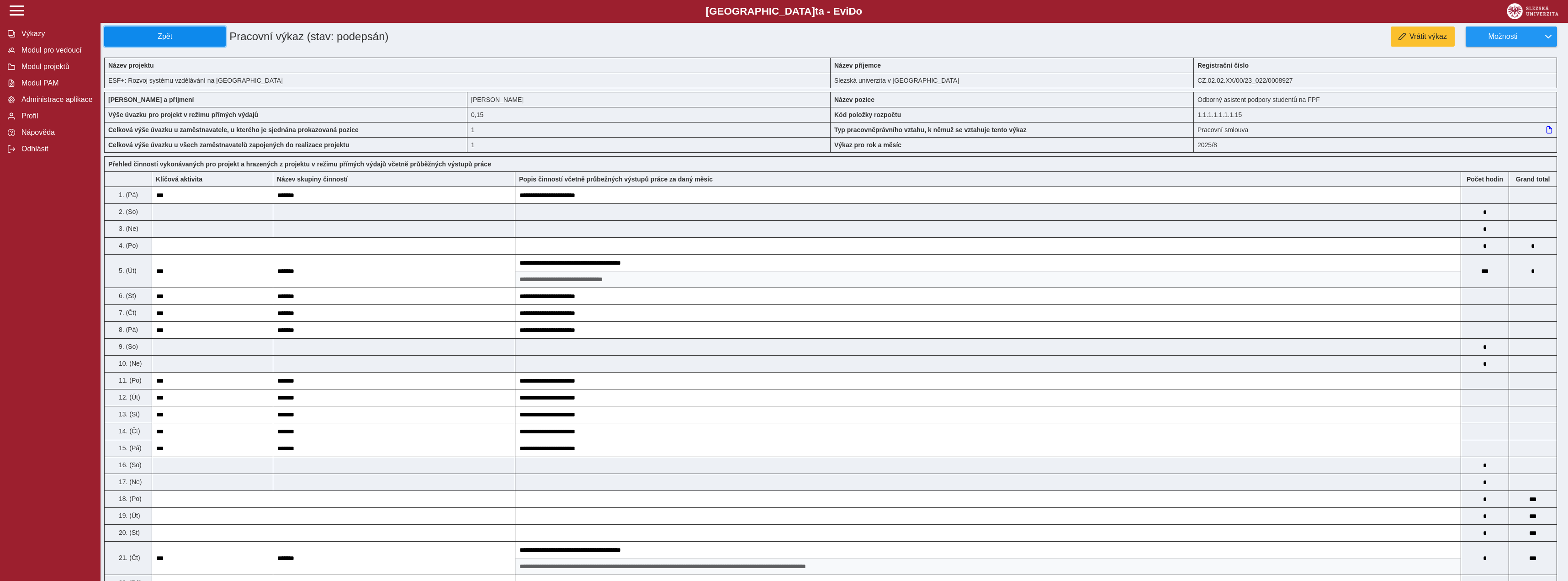
click at [179, 42] on button "Zpět" at bounding box center [165, 36] width 122 height 20
